Goal: Task Accomplishment & Management: Use online tool/utility

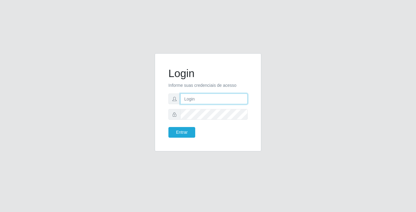
click at [200, 100] on input "text" at bounding box center [213, 98] width 67 height 11
type input "thiagoquirino@bemais"
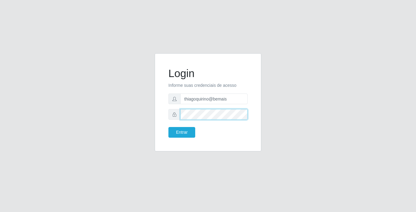
click at [168, 127] on button "Entrar" at bounding box center [181, 132] width 27 height 11
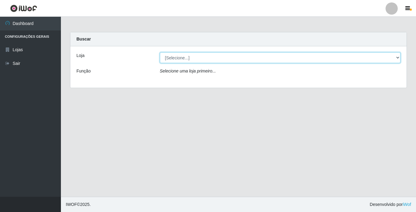
click at [182, 61] on select "[Selecione...] Bemais Supermercados - [GEOGRAPHIC_DATA]" at bounding box center [280, 57] width 241 height 11
select select "250"
click at [160, 52] on select "[Selecione...] Bemais Supermercados - [GEOGRAPHIC_DATA]" at bounding box center [280, 57] width 241 height 11
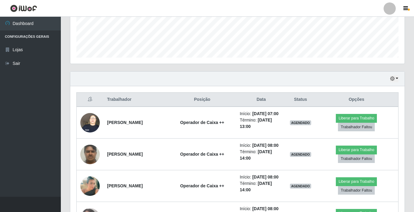
scroll to position [191, 0]
